Goal: Task Accomplishment & Management: Use online tool/utility

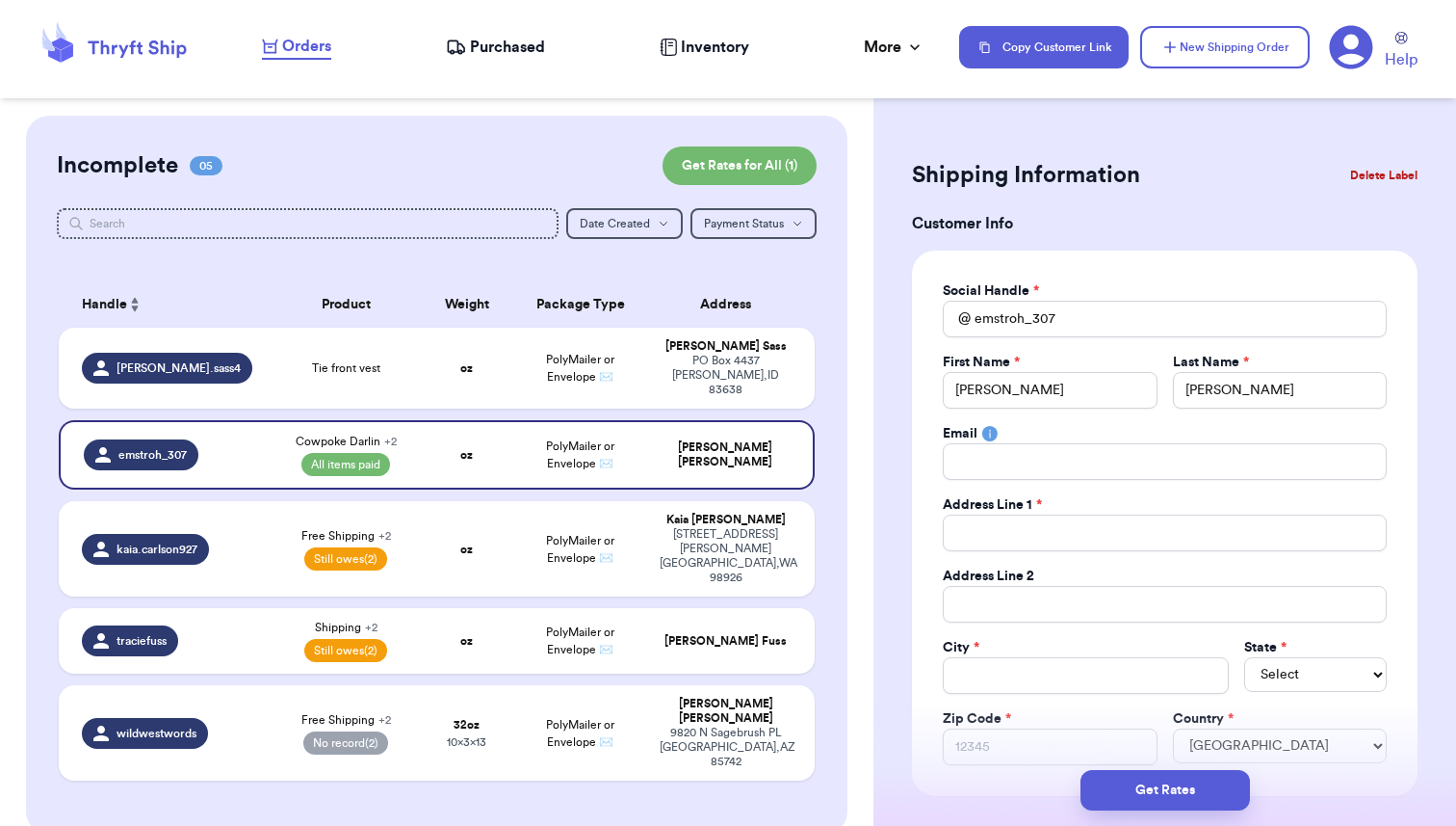
select select "paid"
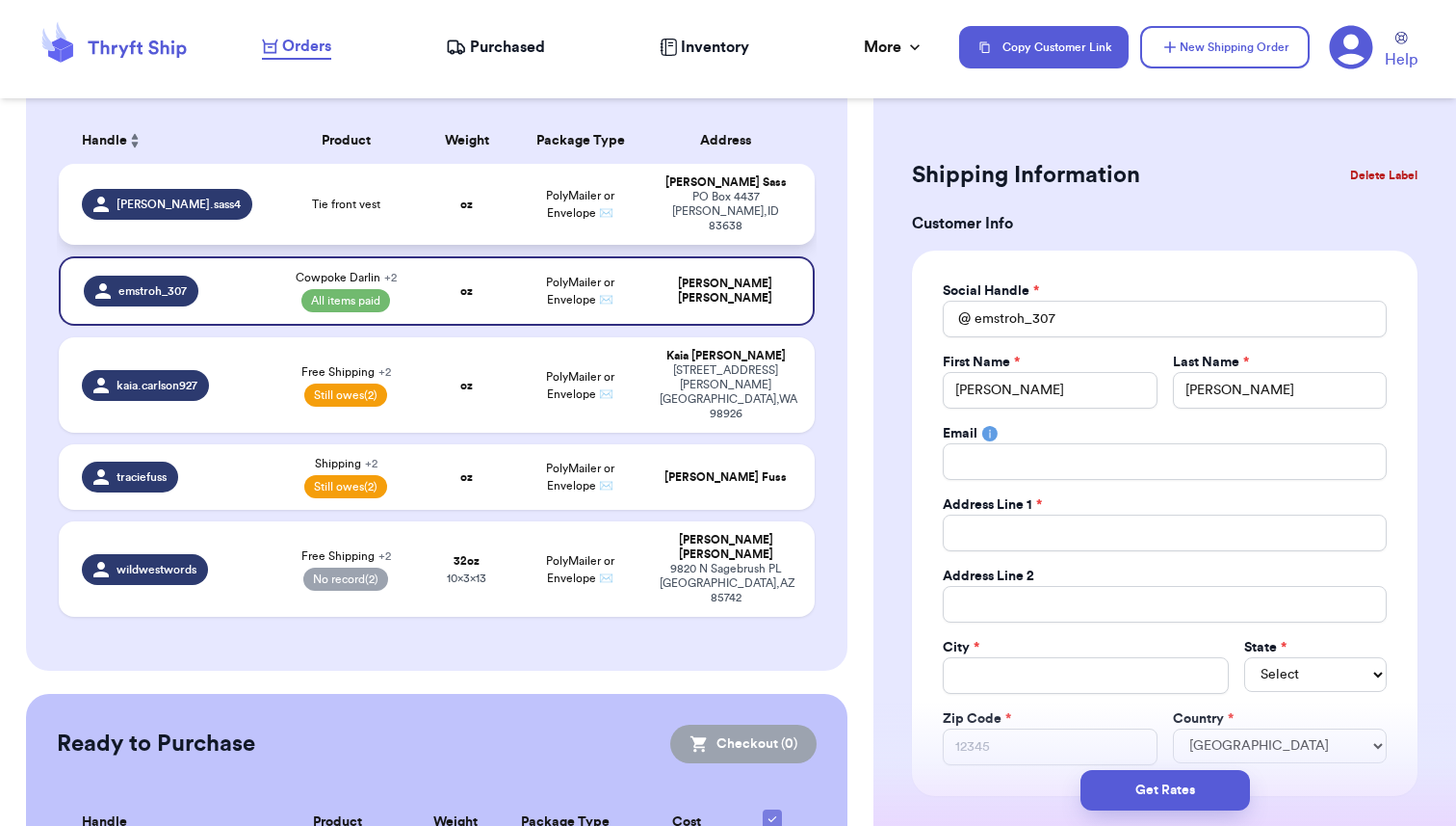
click at [276, 197] on td "Tie front vest" at bounding box center [347, 204] width 152 height 81
type input "Tie front vest"
select select "unknown"
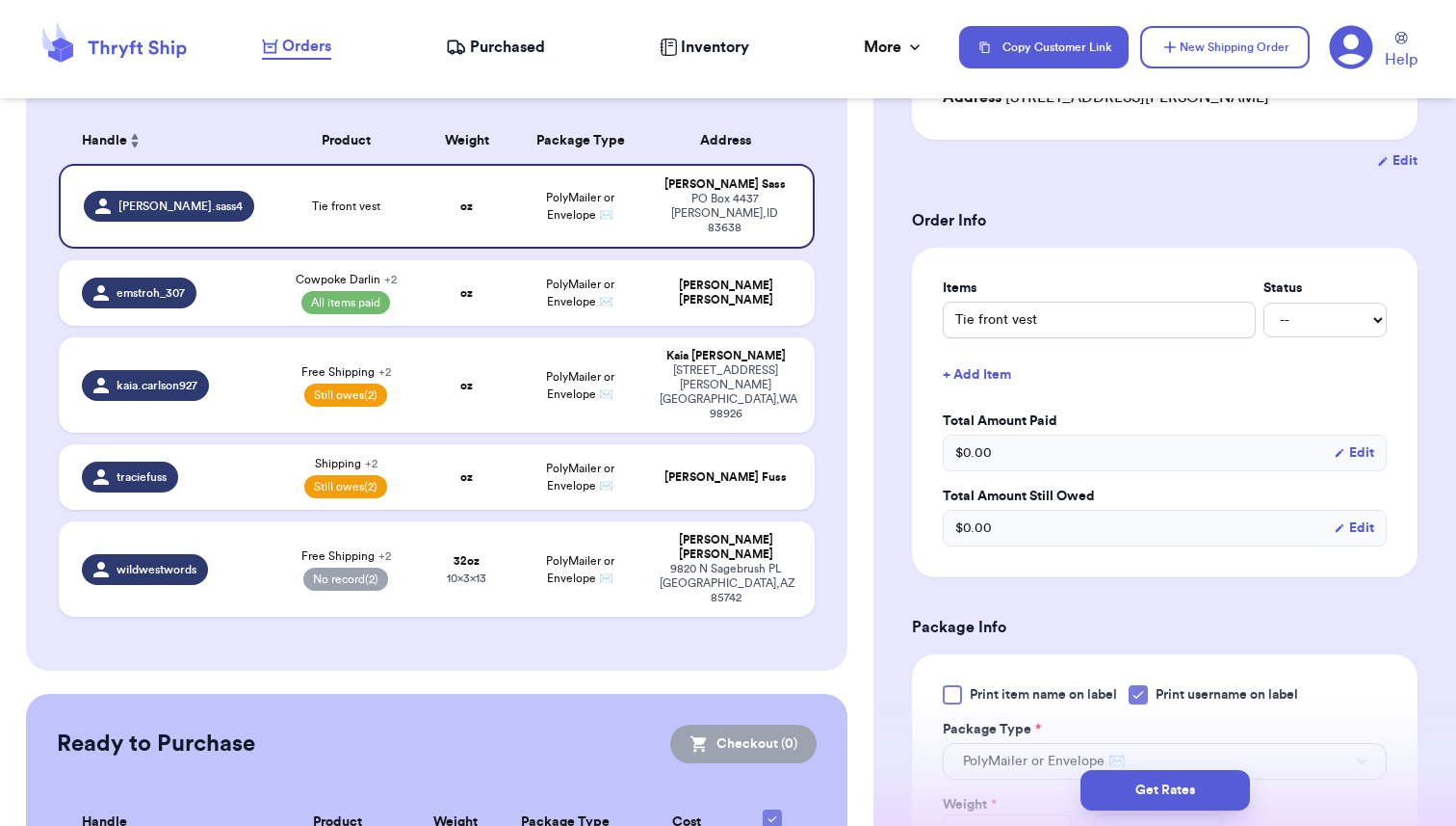
scroll to position [337, 0]
click at [1349, 299] on select "-- Paid Owes" at bounding box center [1325, 316] width 123 height 34
select select "paid"
click at [1264, 299] on select "-- Paid Owes" at bounding box center [1325, 316] width 123 height 34
click at [988, 350] on button "+ Add Item" at bounding box center [1165, 371] width 460 height 42
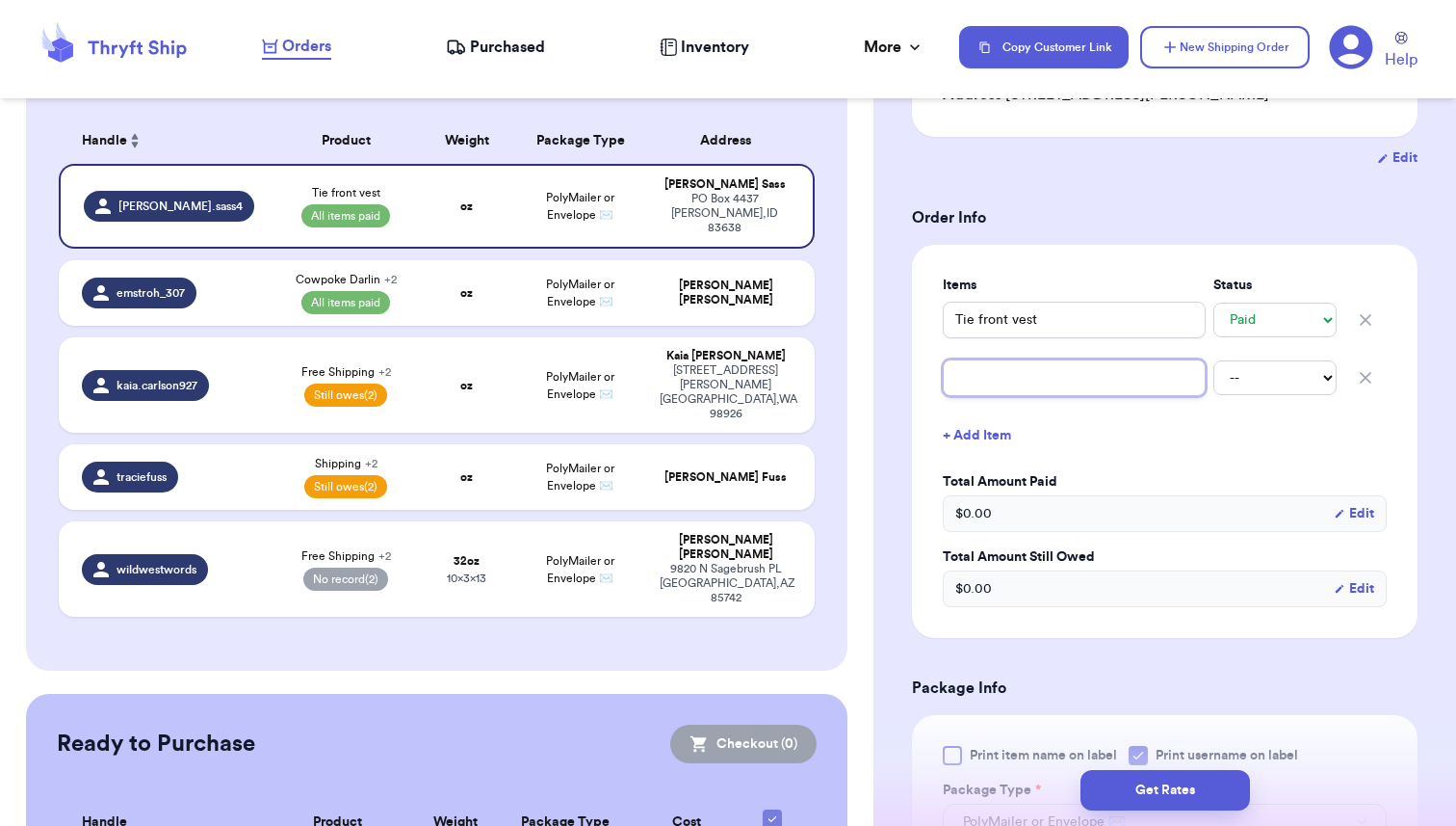
click at [974, 361] on input "text" at bounding box center [1074, 377] width 263 height 36
type input "S"
type input "Sh"
type input "Shi"
type input "Ship"
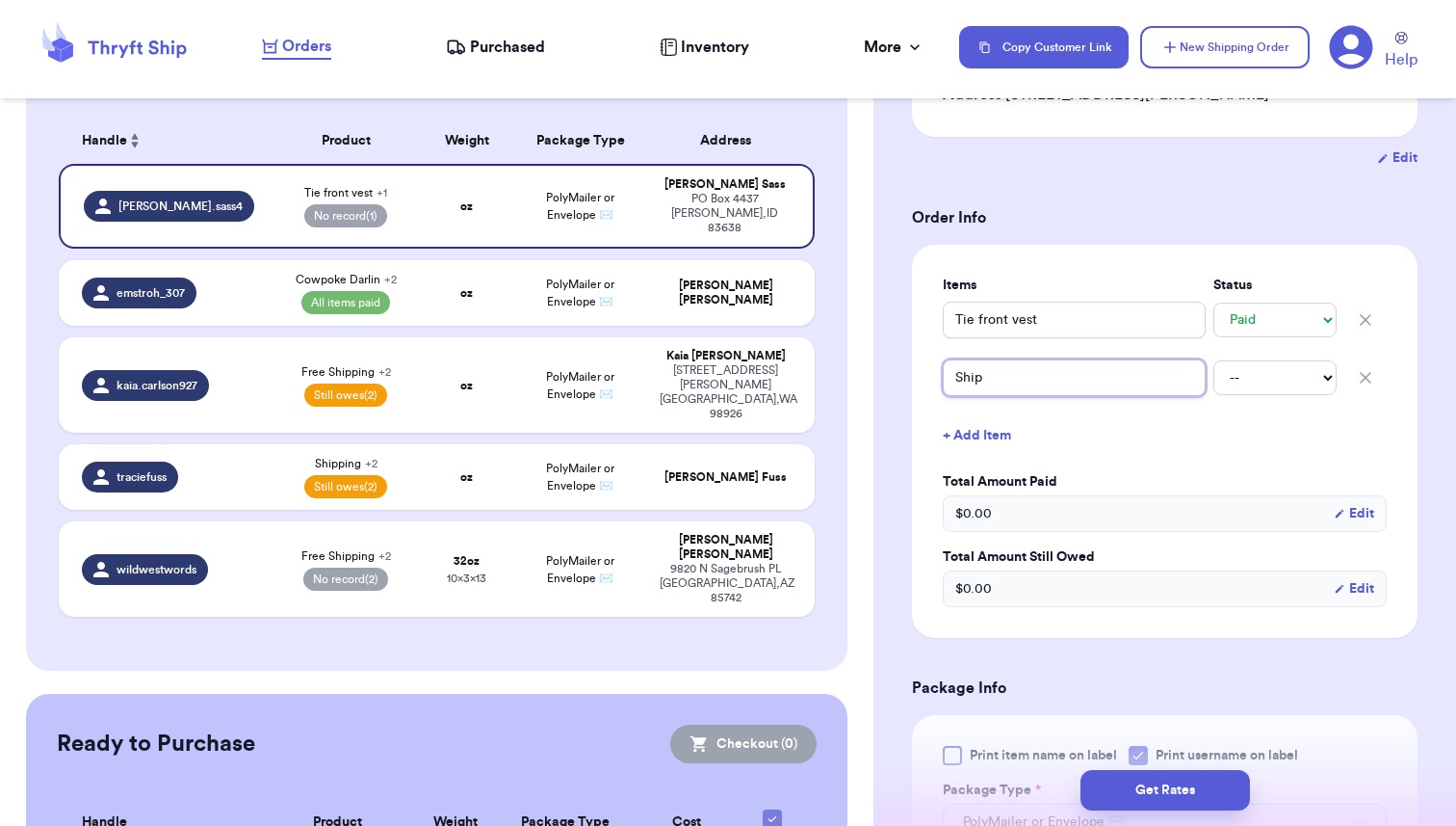
type input "[PERSON_NAME]"
type input "Shippi"
type input "Shippin"
type input "Shipping"
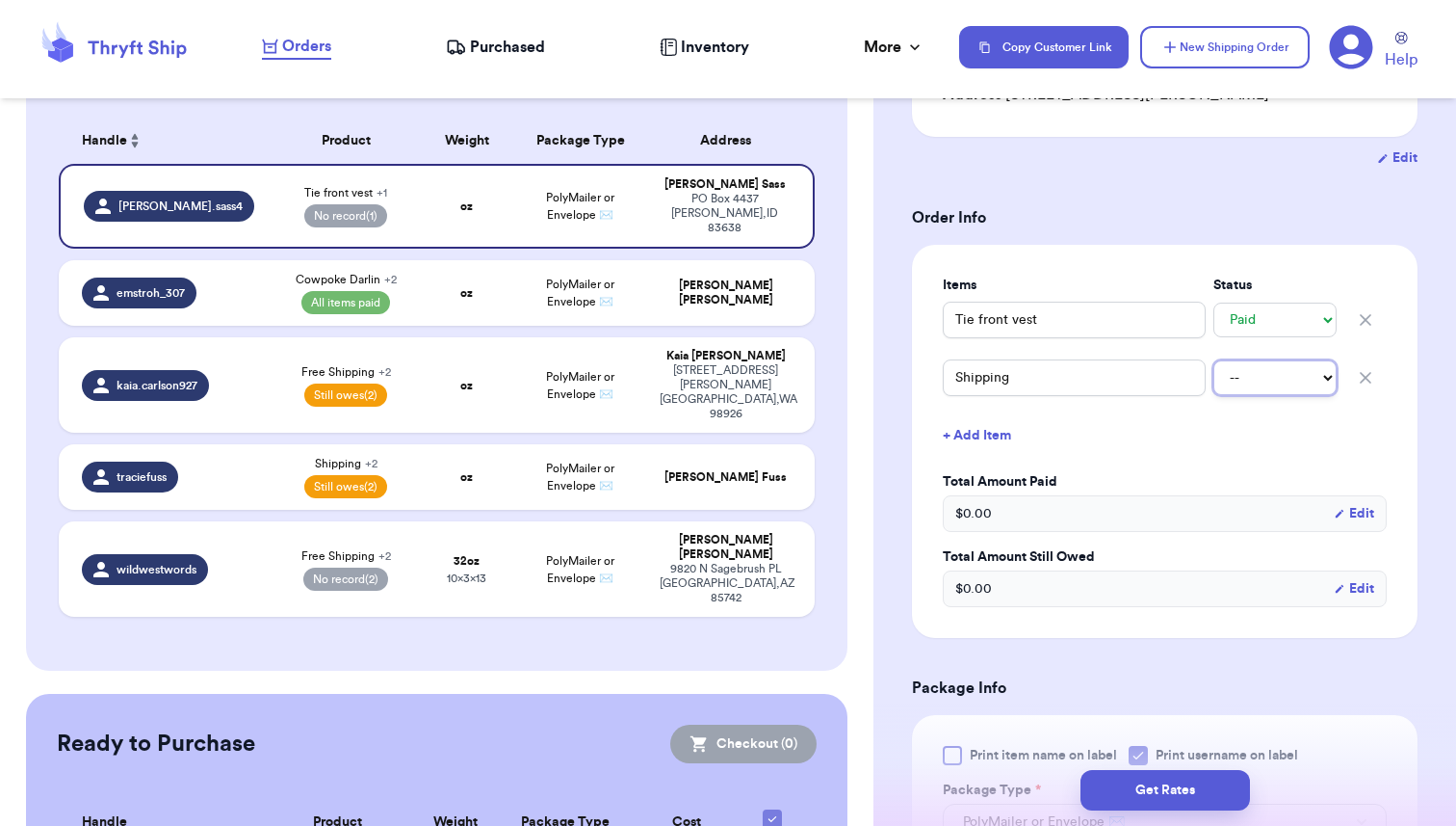
click at [1255, 360] on select "-- Paid Owes" at bounding box center [1275, 377] width 123 height 34
select select "paid"
click at [1214, 360] on select "-- Paid Owes" at bounding box center [1275, 377] width 123 height 34
click at [1190, 414] on button "+ Add Item" at bounding box center [1165, 435] width 460 height 42
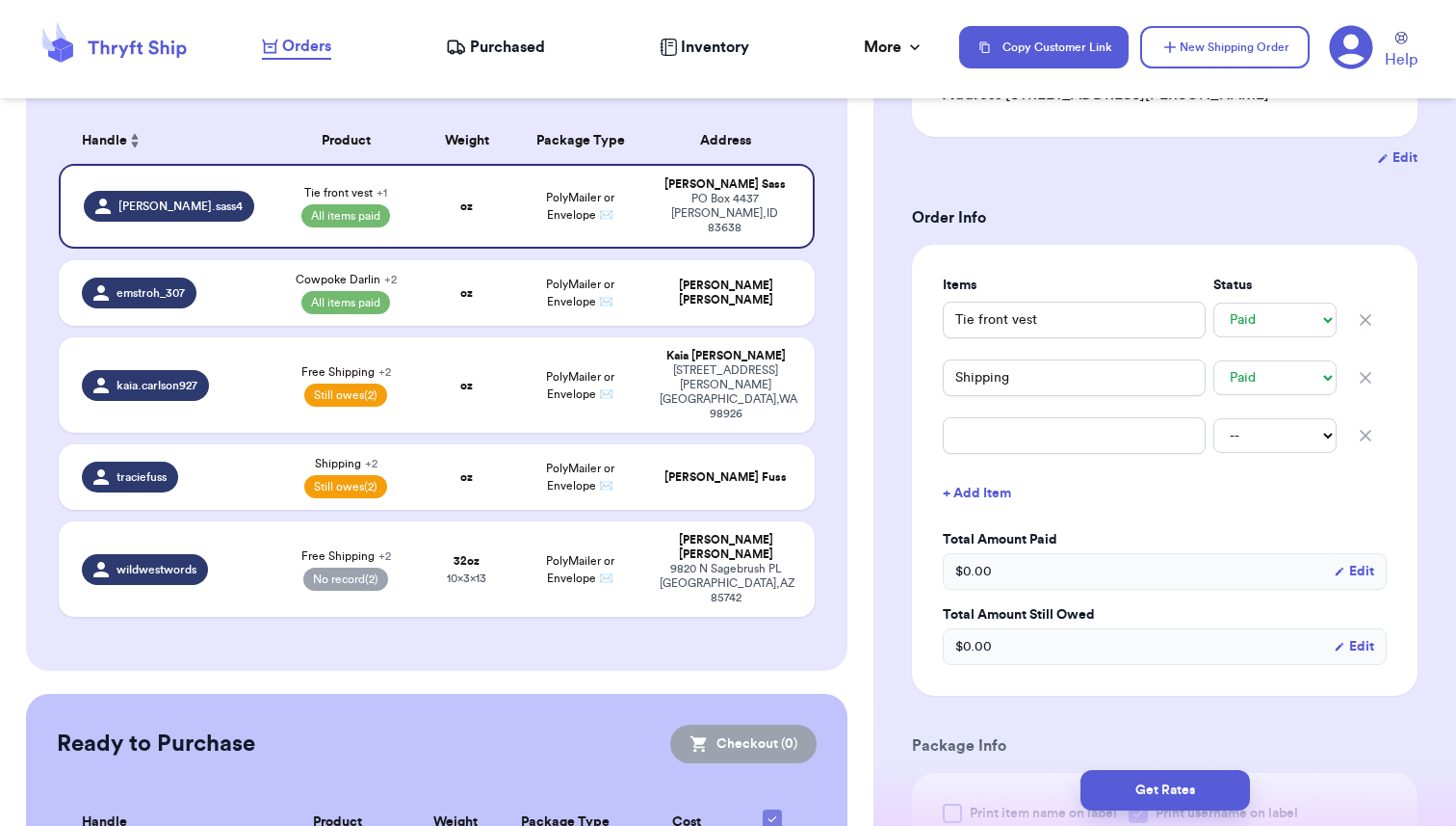
click at [1353, 415] on button "button" at bounding box center [1365, 435] width 42 height 42
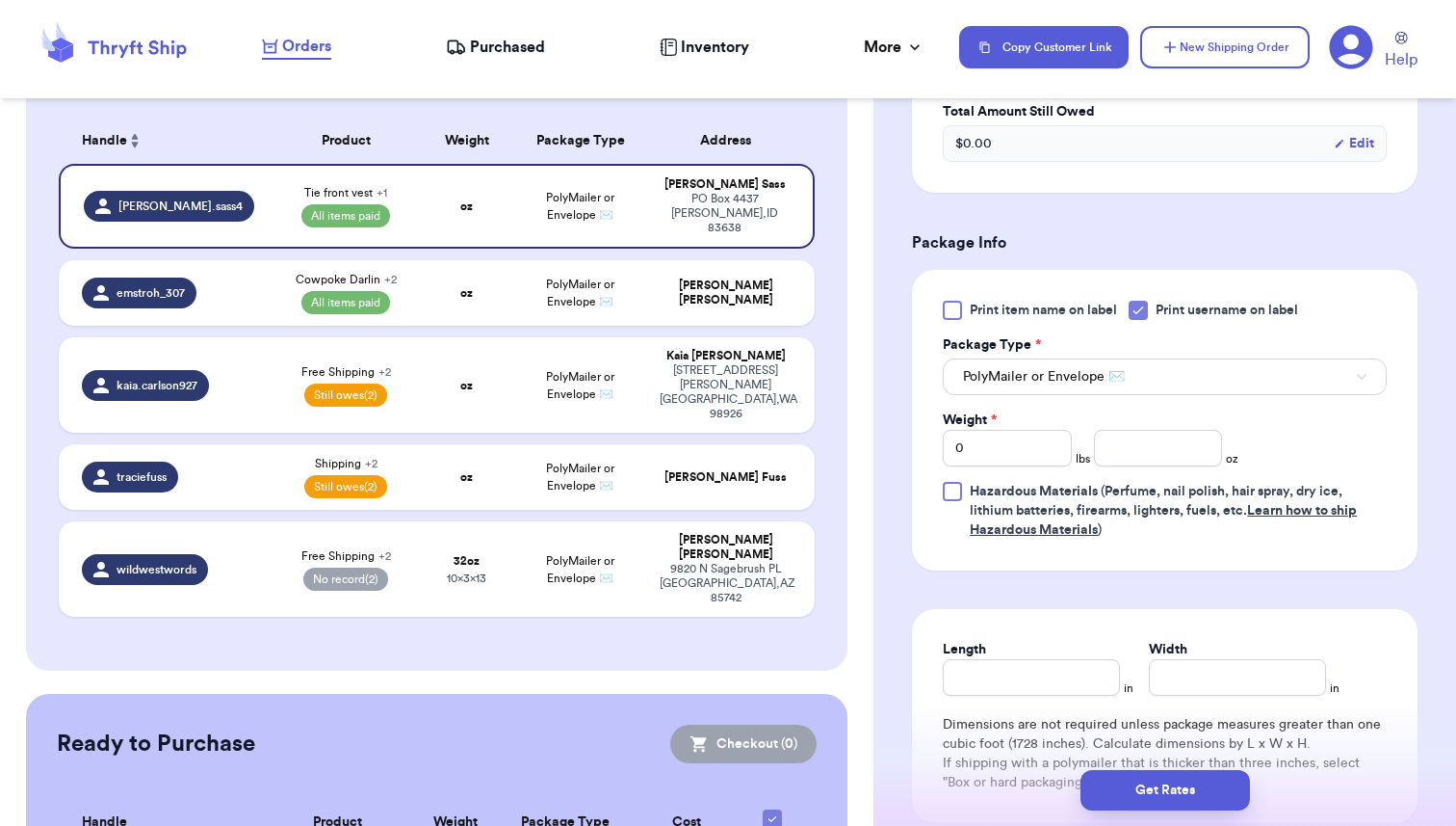
scroll to position [792, 0]
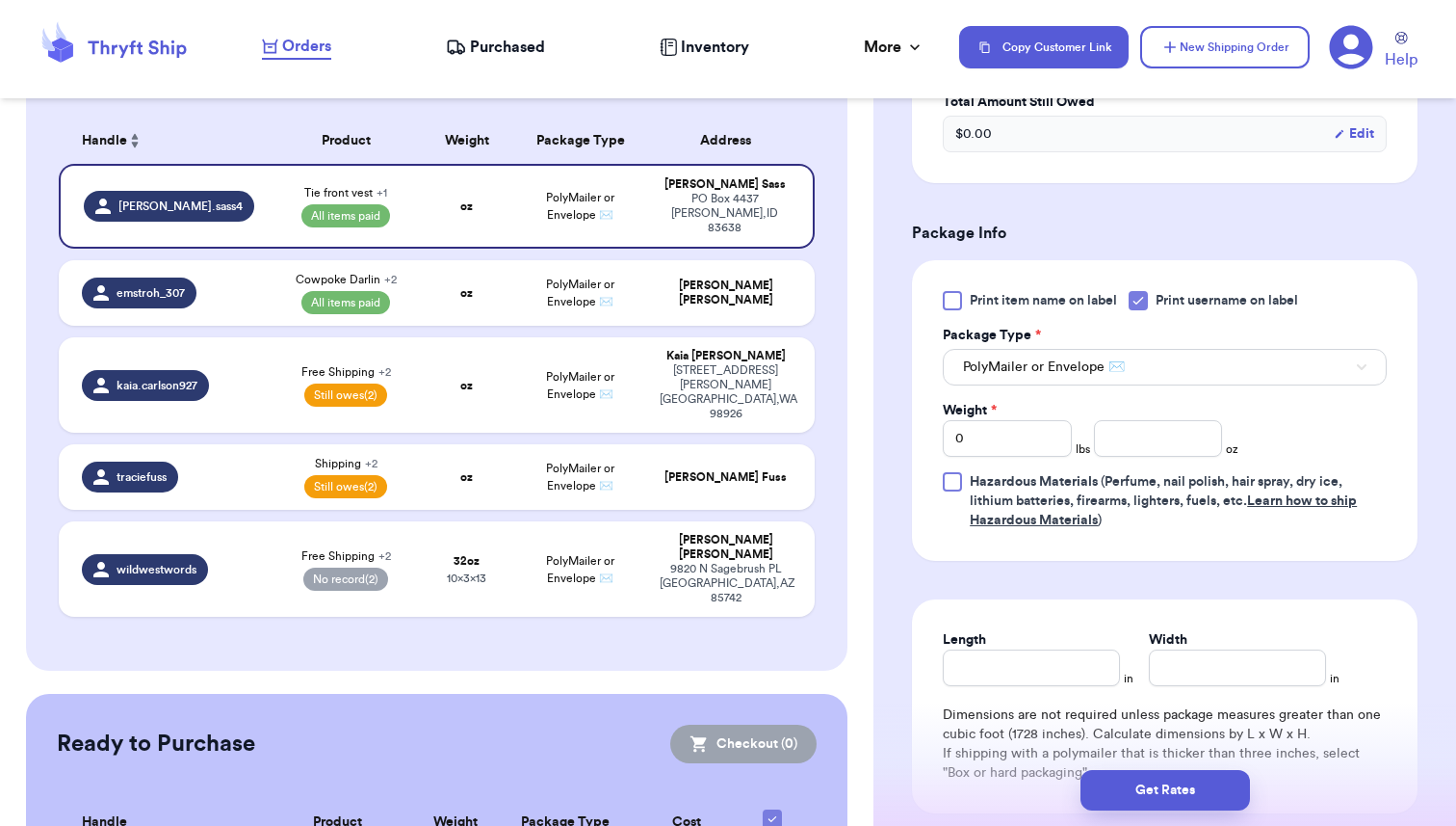
click at [1143, 292] on icon at bounding box center [1139, 300] width 16 height 16
click at [0, 0] on input "Print username on label" at bounding box center [0, 0] width 0 height 0
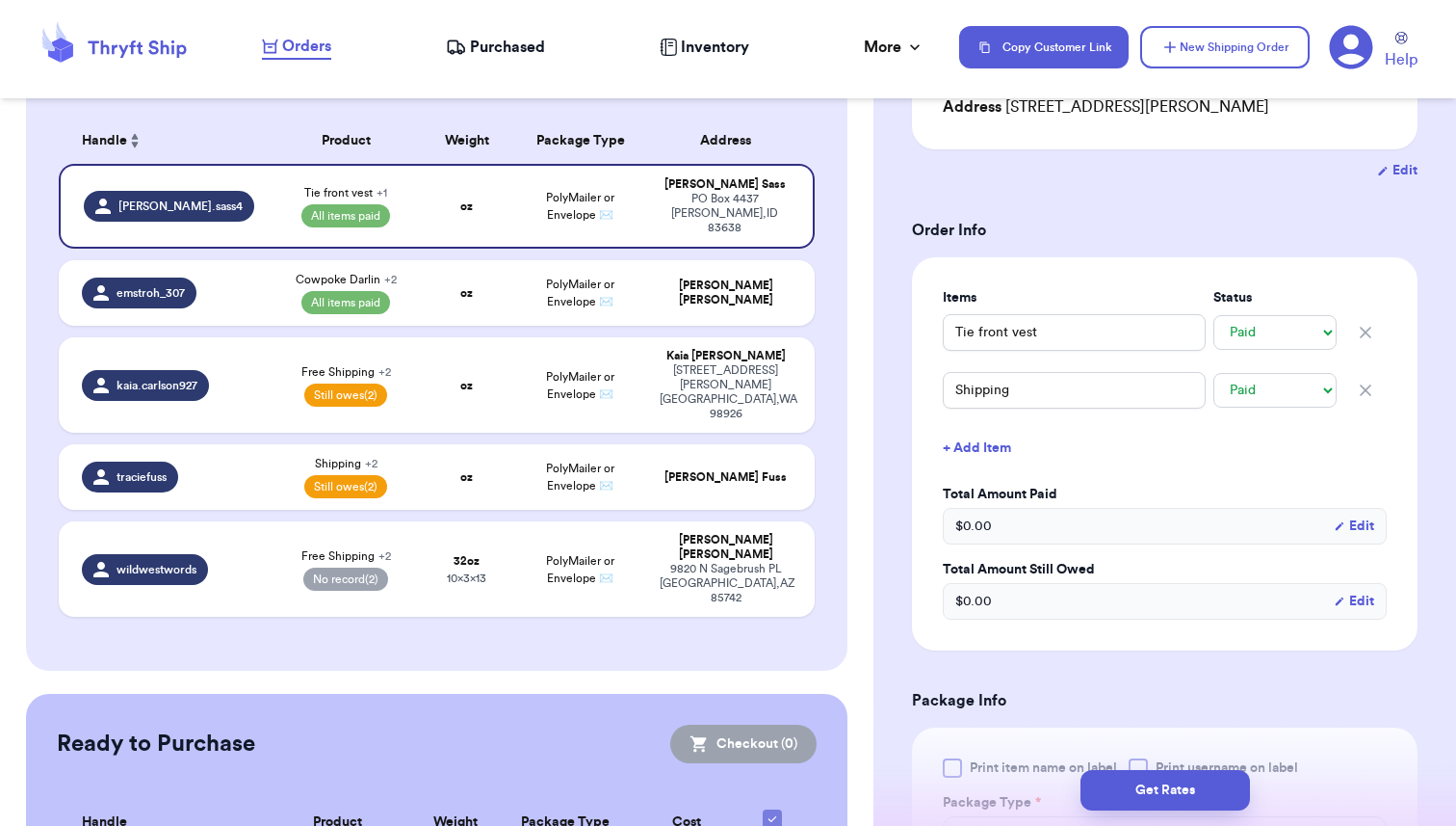
scroll to position [0, 0]
